Goal: Book appointment/travel/reservation

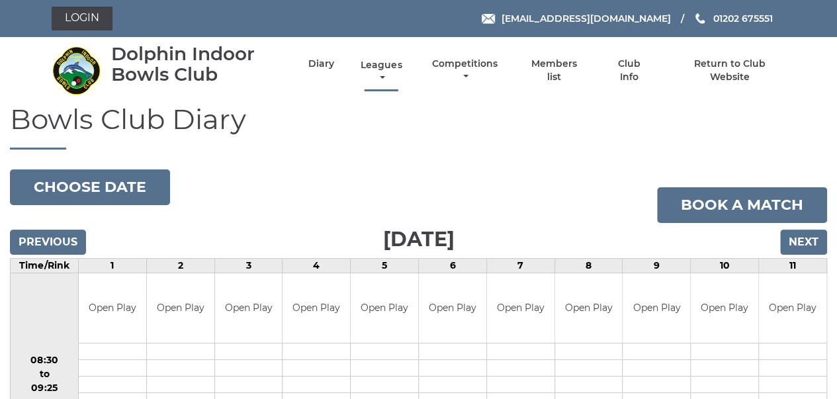
click at [393, 66] on link "Leagues" at bounding box center [381, 72] width 48 height 26
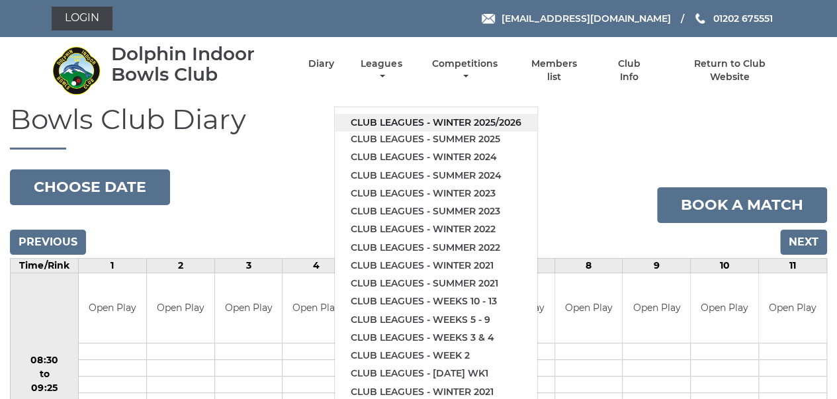
click at [391, 118] on link "Club leagues - Winter 2025/2026" at bounding box center [436, 123] width 203 height 18
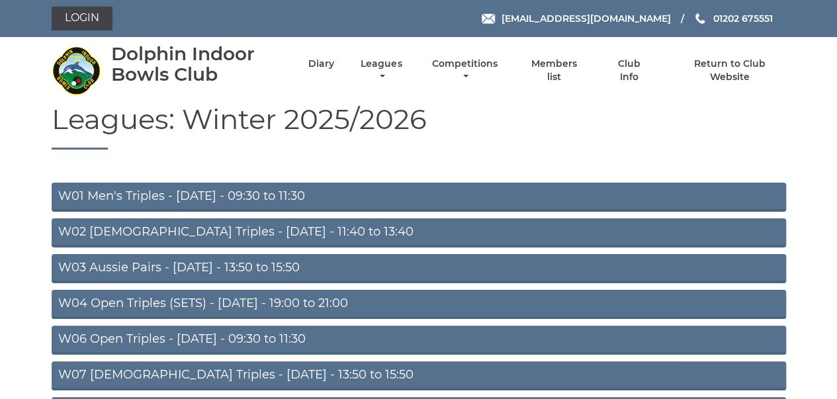
click at [151, 274] on link "W03 Aussie Pairs - Monday - 13:50 to 15:50" at bounding box center [419, 268] width 735 height 29
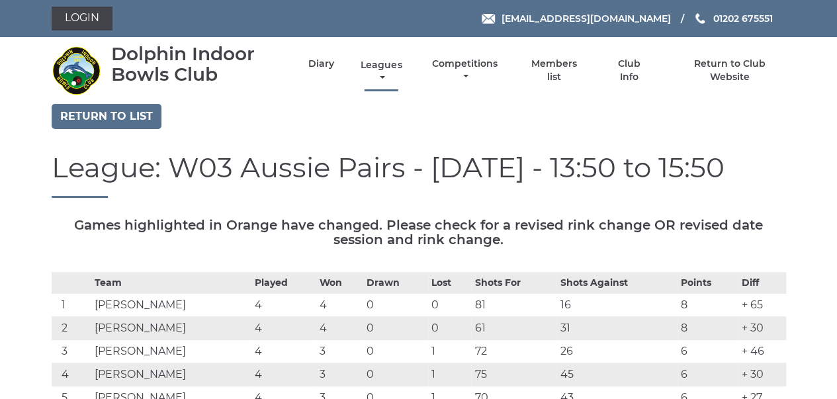
click at [385, 68] on link "Leagues" at bounding box center [381, 72] width 48 height 26
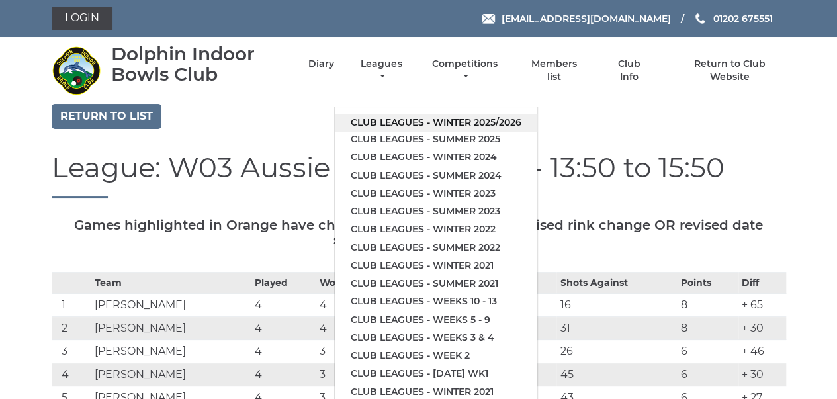
click at [412, 120] on link "Club leagues - Winter 2025/2026" at bounding box center [436, 123] width 203 height 18
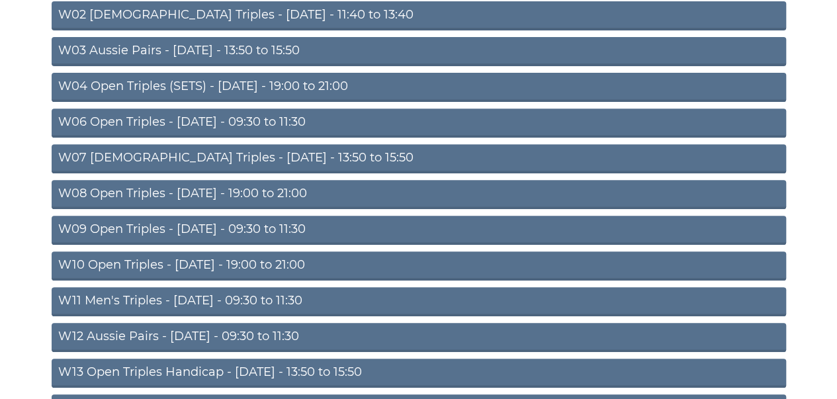
scroll to position [220, 0]
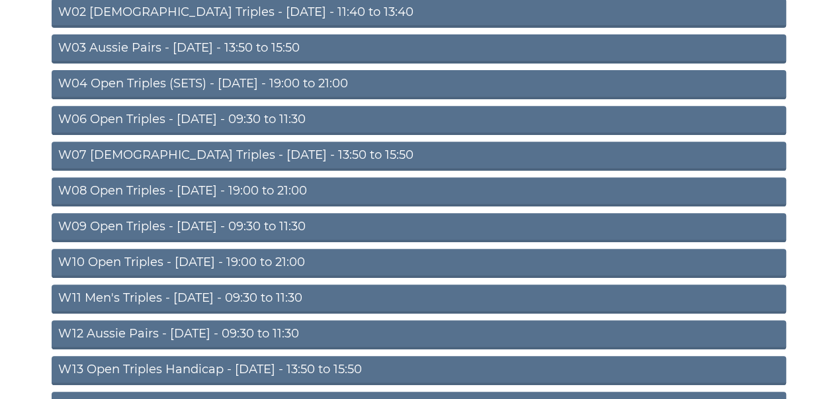
click at [177, 366] on link "W13 Open Triples Handicap - Thursday - 13:50 to 15:50" at bounding box center [419, 370] width 735 height 29
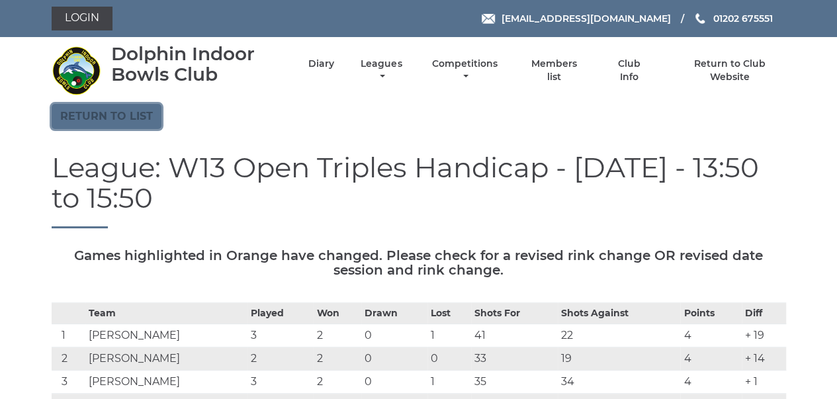
click at [126, 113] on link "Return to list" at bounding box center [107, 116] width 110 height 25
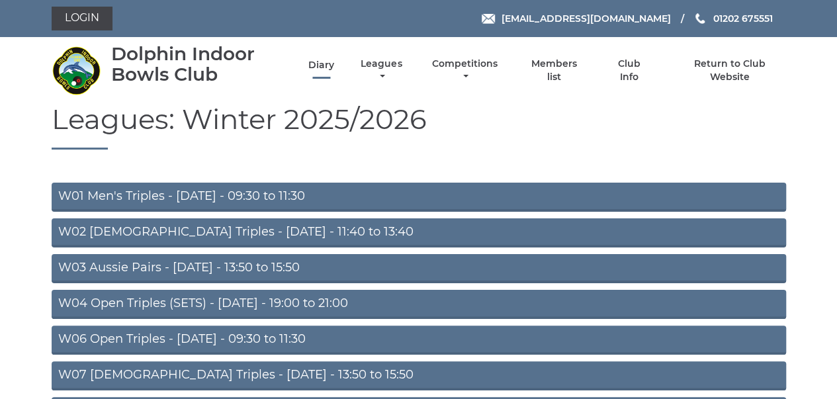
click at [332, 65] on link "Diary" at bounding box center [321, 65] width 26 height 13
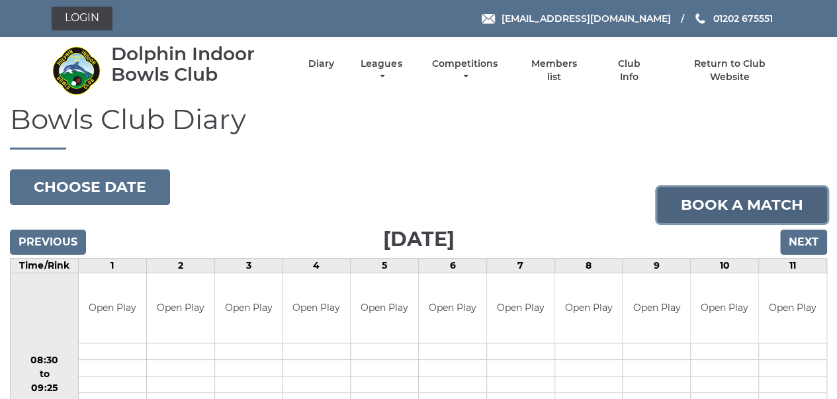
click at [725, 208] on link "Book a match" at bounding box center [742, 205] width 170 height 36
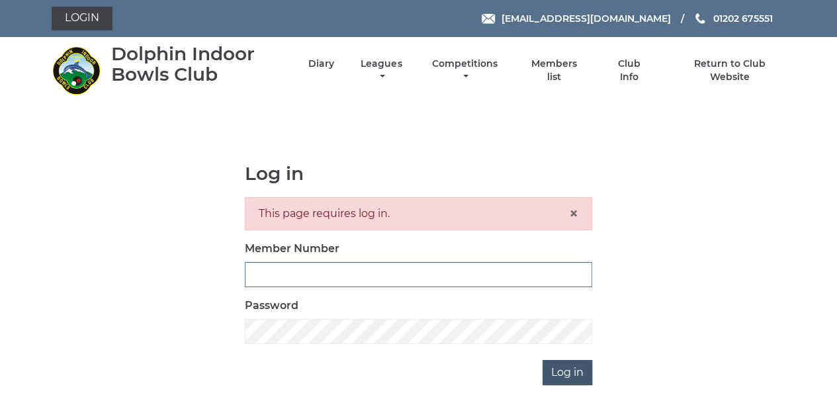
type input "3280"
click at [572, 375] on input "Log in" at bounding box center [568, 372] width 50 height 25
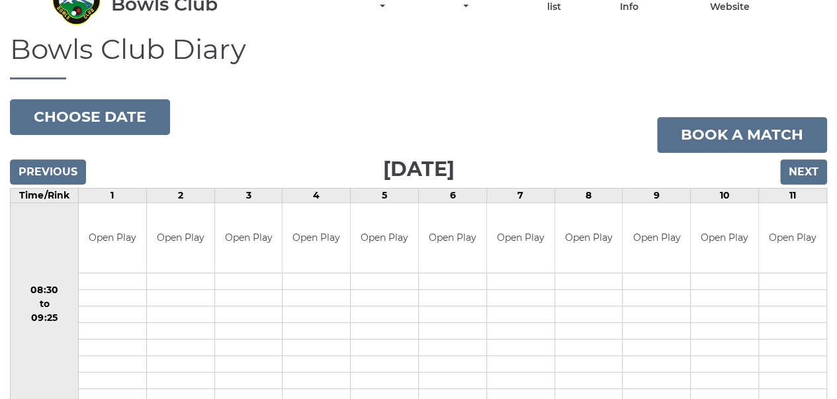
scroll to position [79, 0]
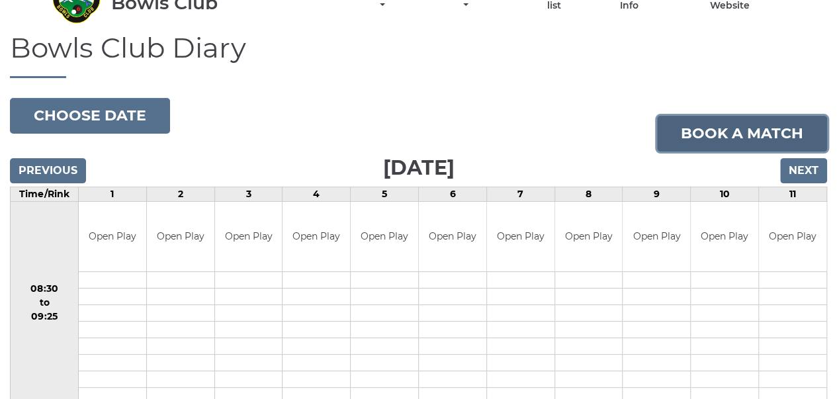
click at [724, 118] on link "Book a match" at bounding box center [742, 134] width 170 height 36
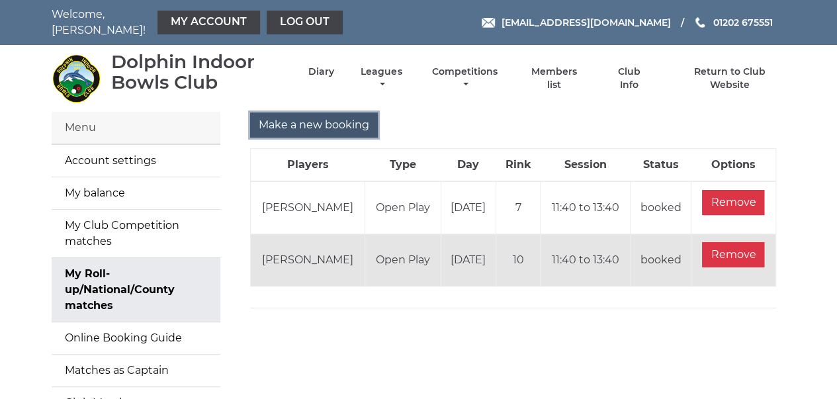
click at [319, 113] on input "Make a new booking" at bounding box center [314, 125] width 128 height 25
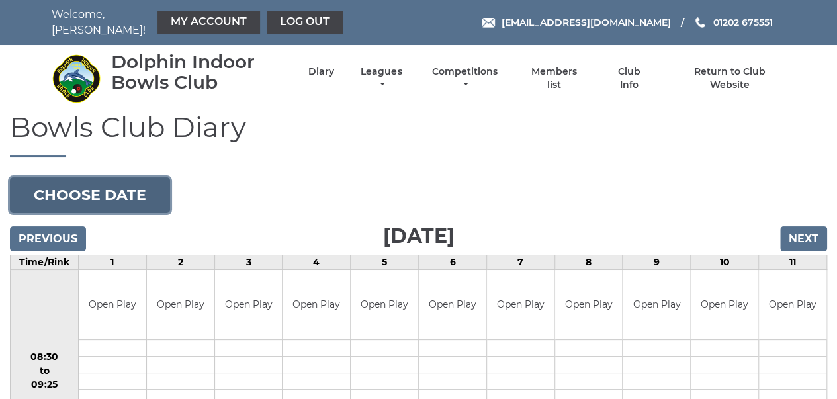
click at [122, 185] on button "Choose date" at bounding box center [90, 195] width 160 height 36
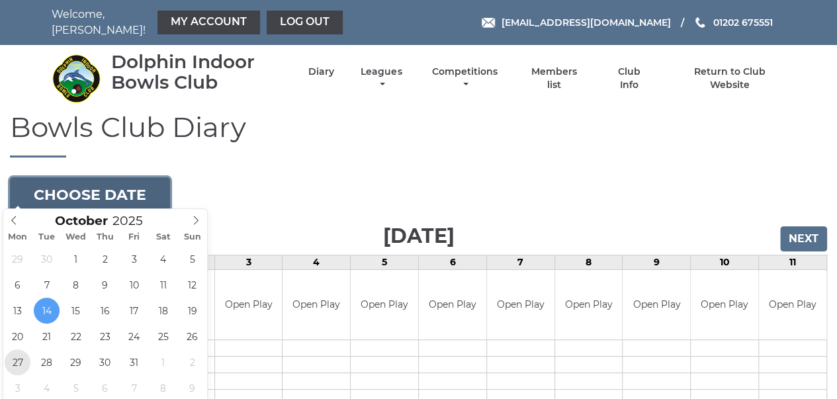
type input "2025-10-27"
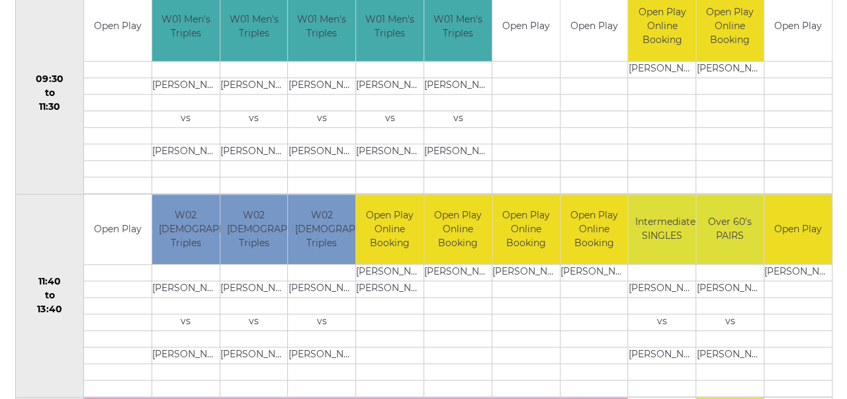
scroll to position [485, 0]
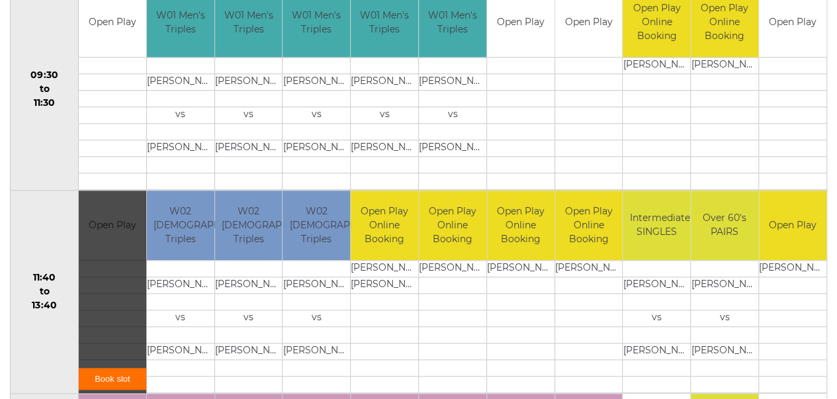
click at [111, 369] on link "Book slot" at bounding box center [113, 379] width 68 height 22
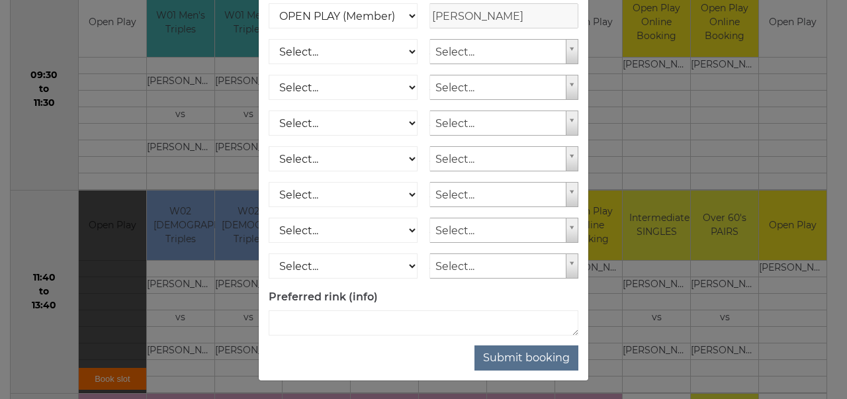
scroll to position [214, 0]
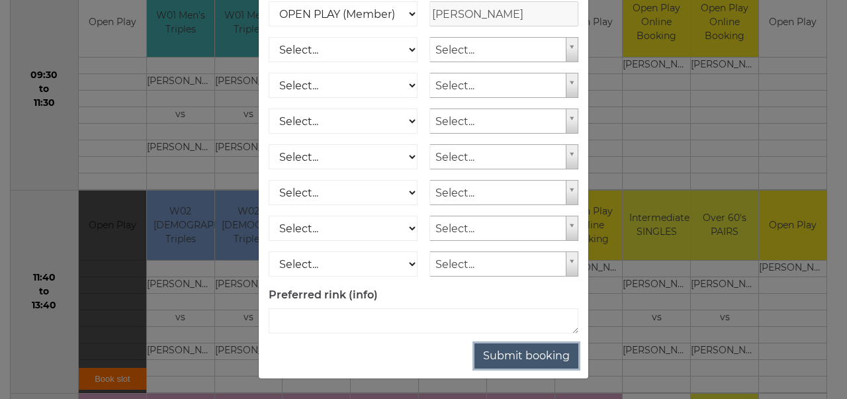
click at [526, 356] on button "Submit booking" at bounding box center [527, 356] width 104 height 25
